Goal: Find specific page/section: Find specific page/section

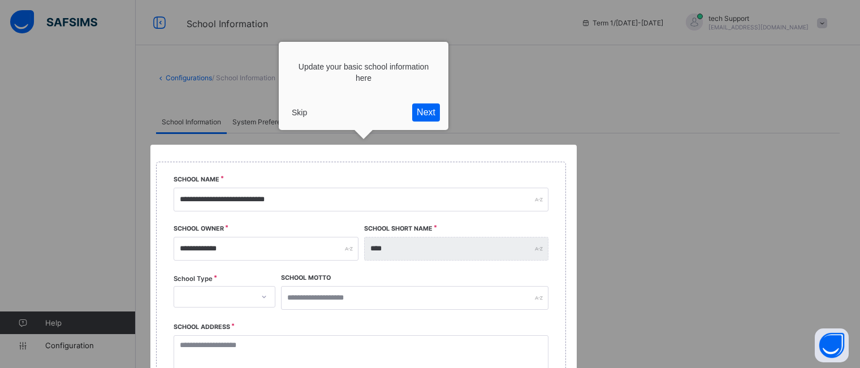
select select "**"
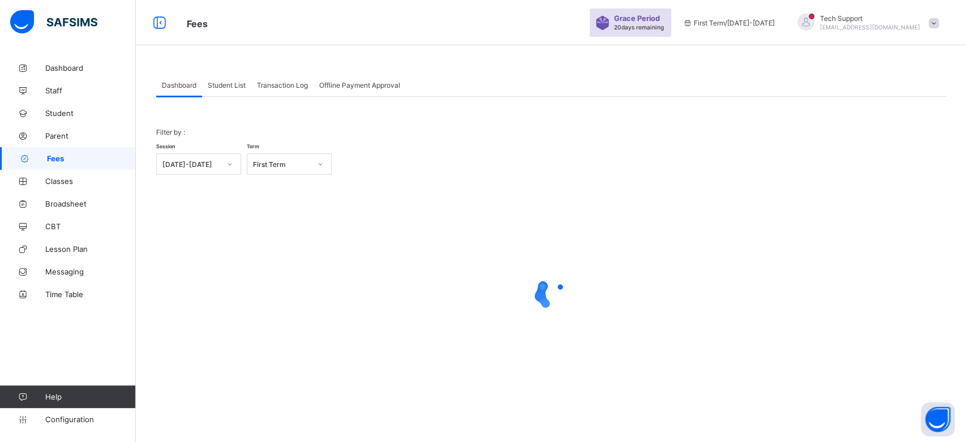
click at [235, 89] on div "Student List" at bounding box center [226, 85] width 49 height 23
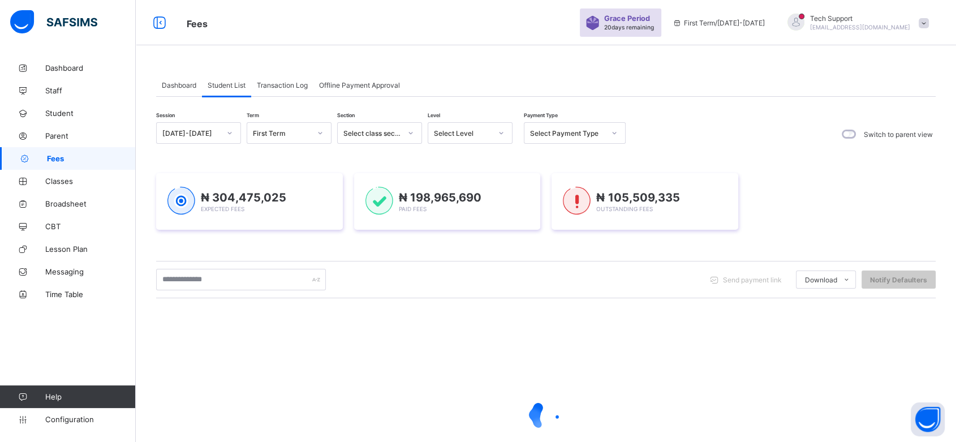
click at [286, 84] on span "Transaction Log" at bounding box center [282, 85] width 51 height 8
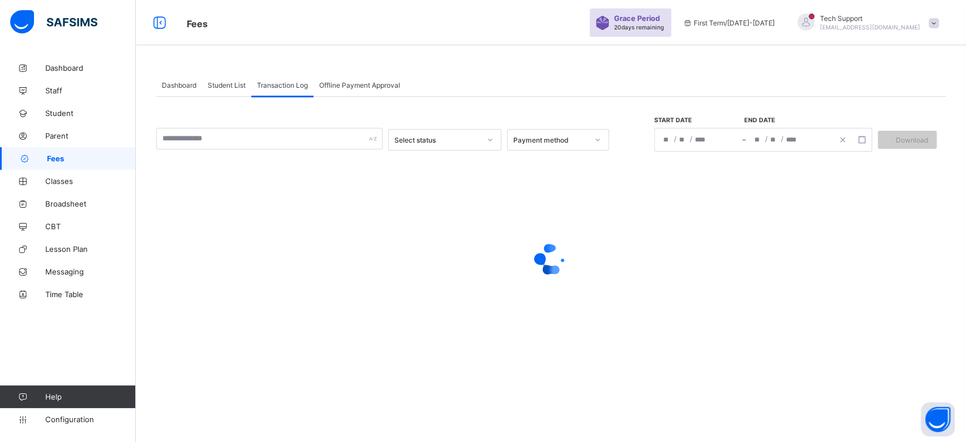
click at [225, 84] on span "Student List" at bounding box center [227, 85] width 38 height 8
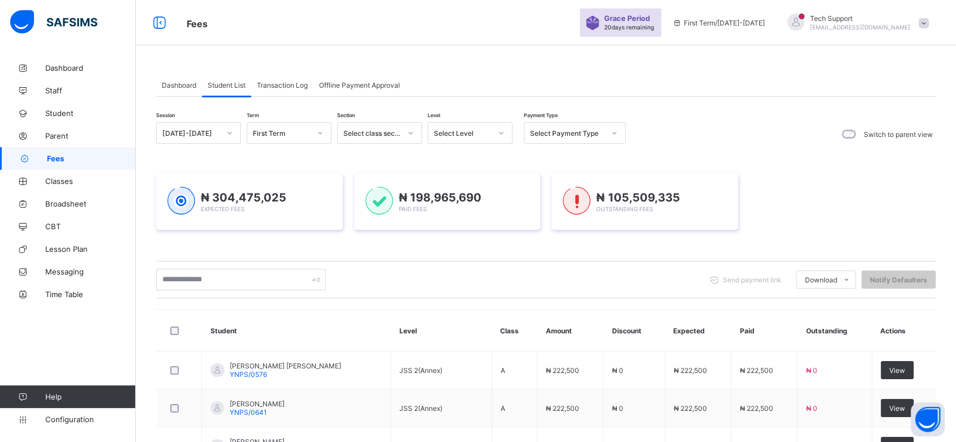
click at [281, 89] on div "Transaction Log" at bounding box center [282, 85] width 62 height 23
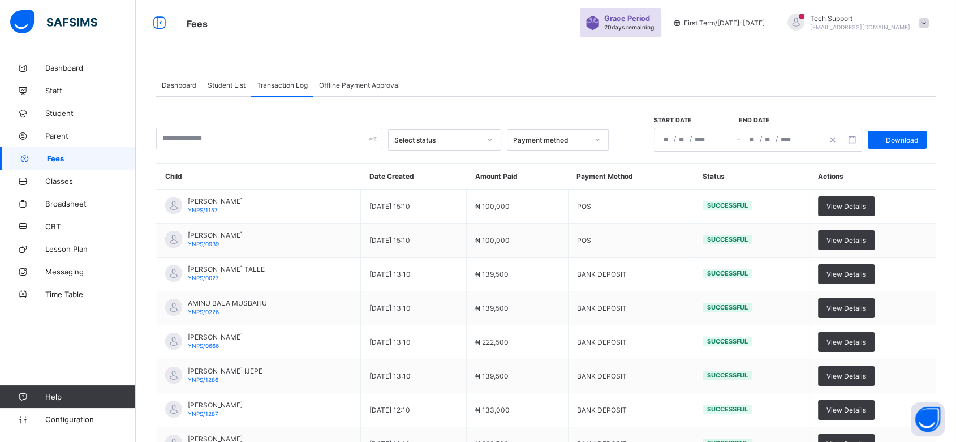
click at [230, 84] on span "Student List" at bounding box center [227, 85] width 38 height 8
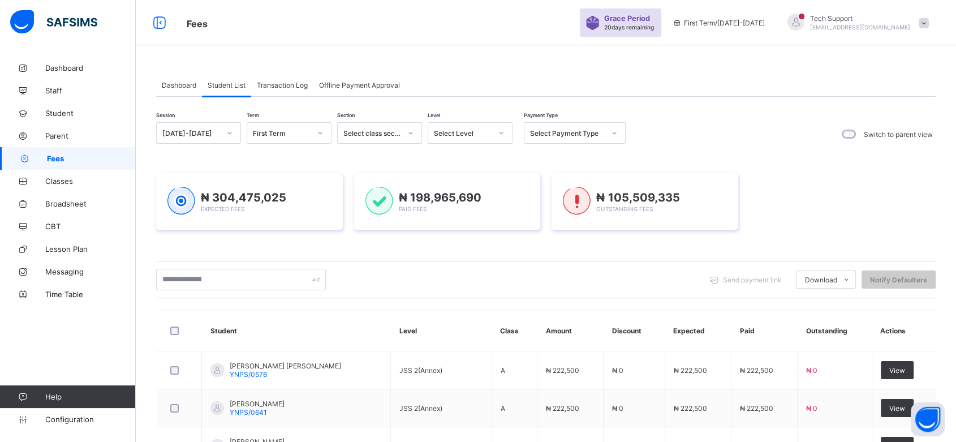
click at [283, 83] on span "Transaction Log" at bounding box center [282, 85] width 51 height 8
click at [292, 85] on span "Transaction Log" at bounding box center [282, 85] width 51 height 8
click at [294, 90] on div "Transaction Log" at bounding box center [282, 85] width 62 height 23
click at [286, 84] on span "Transaction Log" at bounding box center [282, 85] width 51 height 8
click at [372, 89] on div "Offline Payment Approval" at bounding box center [359, 85] width 92 height 23
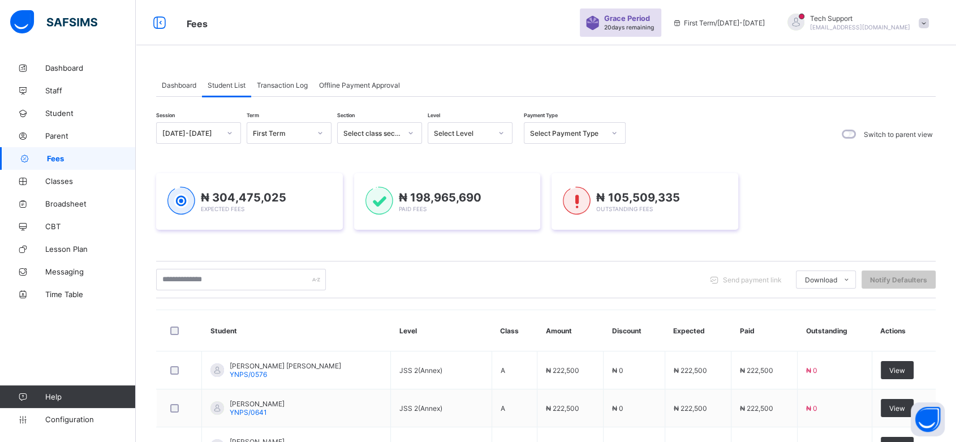
click at [281, 84] on span "Transaction Log" at bounding box center [282, 85] width 51 height 8
